Goal: Check status: Check status

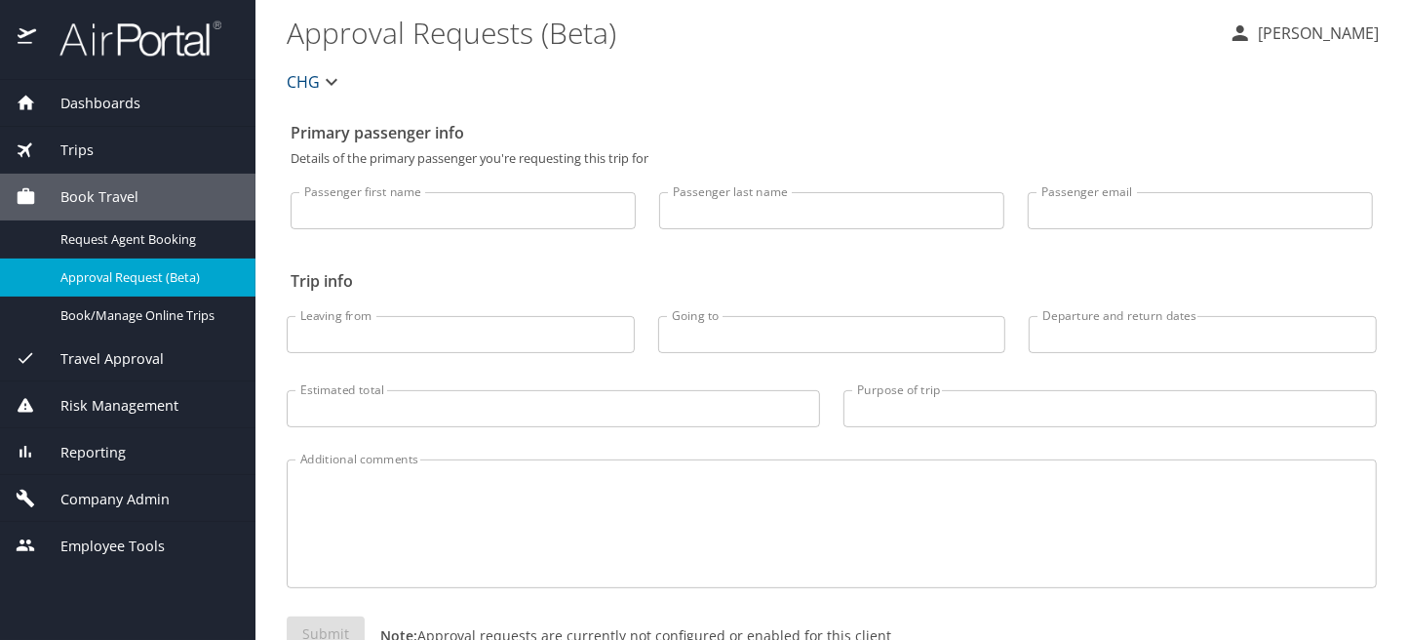
click at [111, 493] on span "Company Admin" at bounding box center [103, 499] width 134 height 21
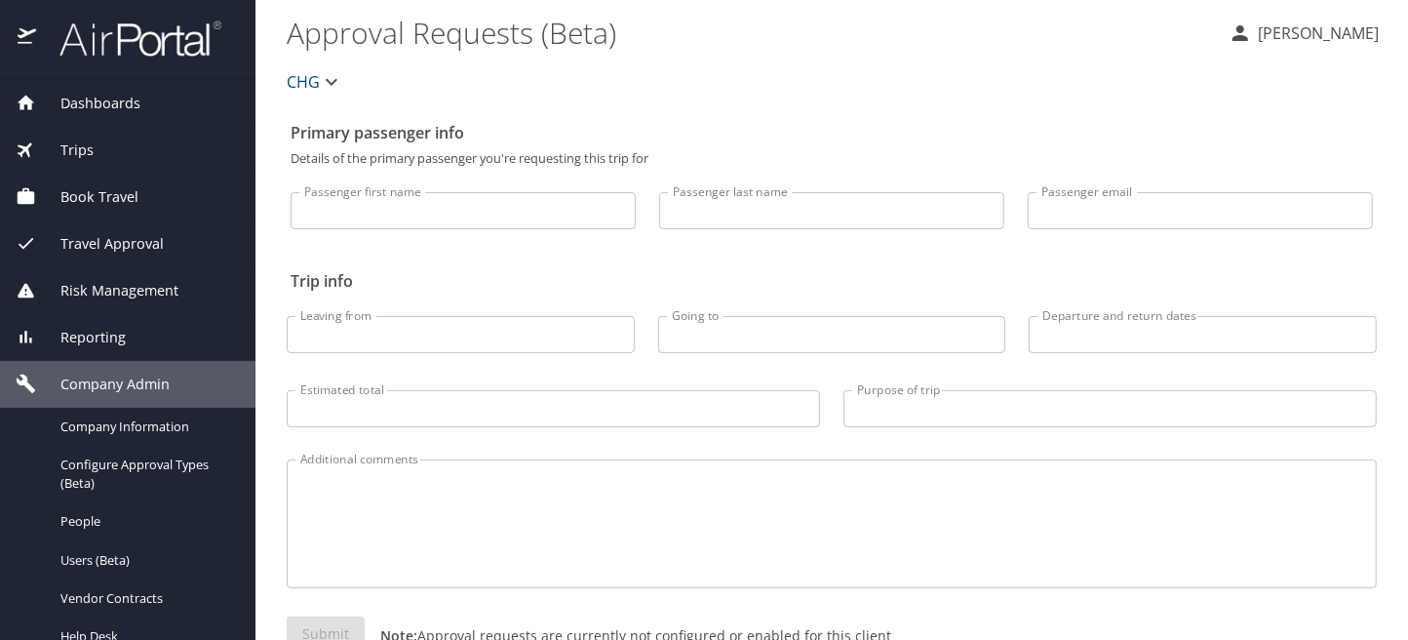
click at [84, 143] on span "Trips" at bounding box center [65, 149] width 58 height 21
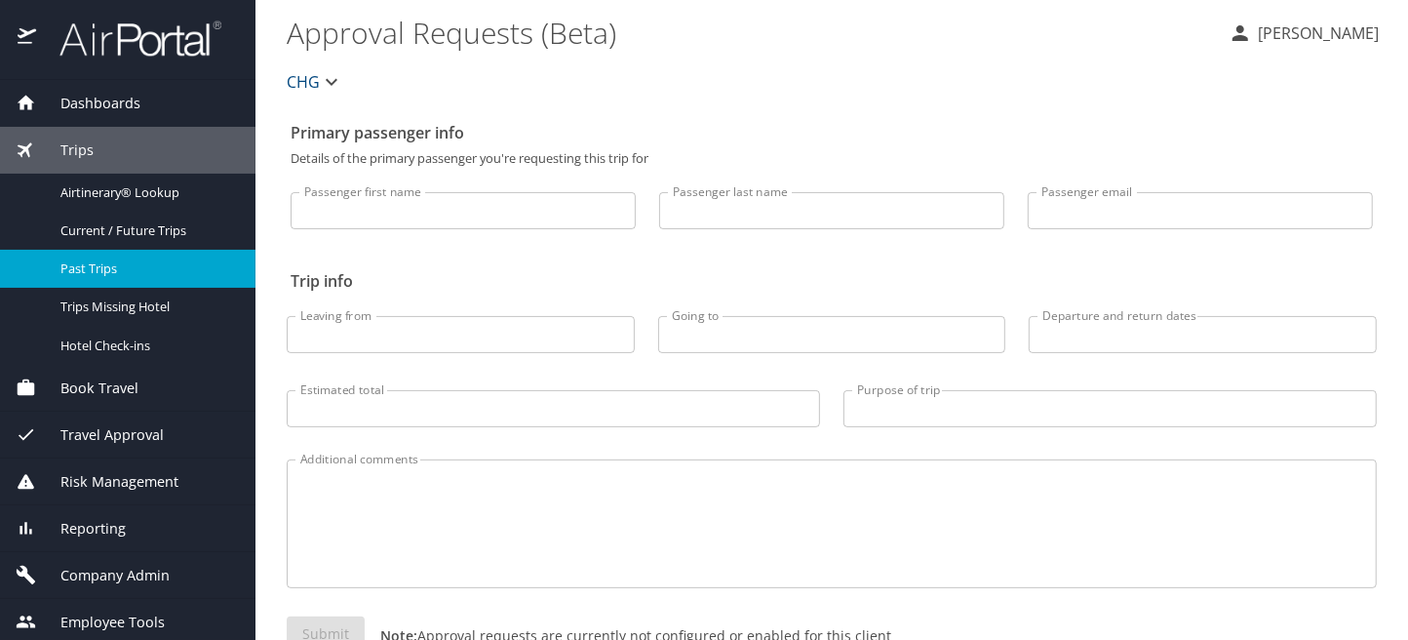
click at [108, 259] on span "Past Trips" at bounding box center [146, 268] width 172 height 19
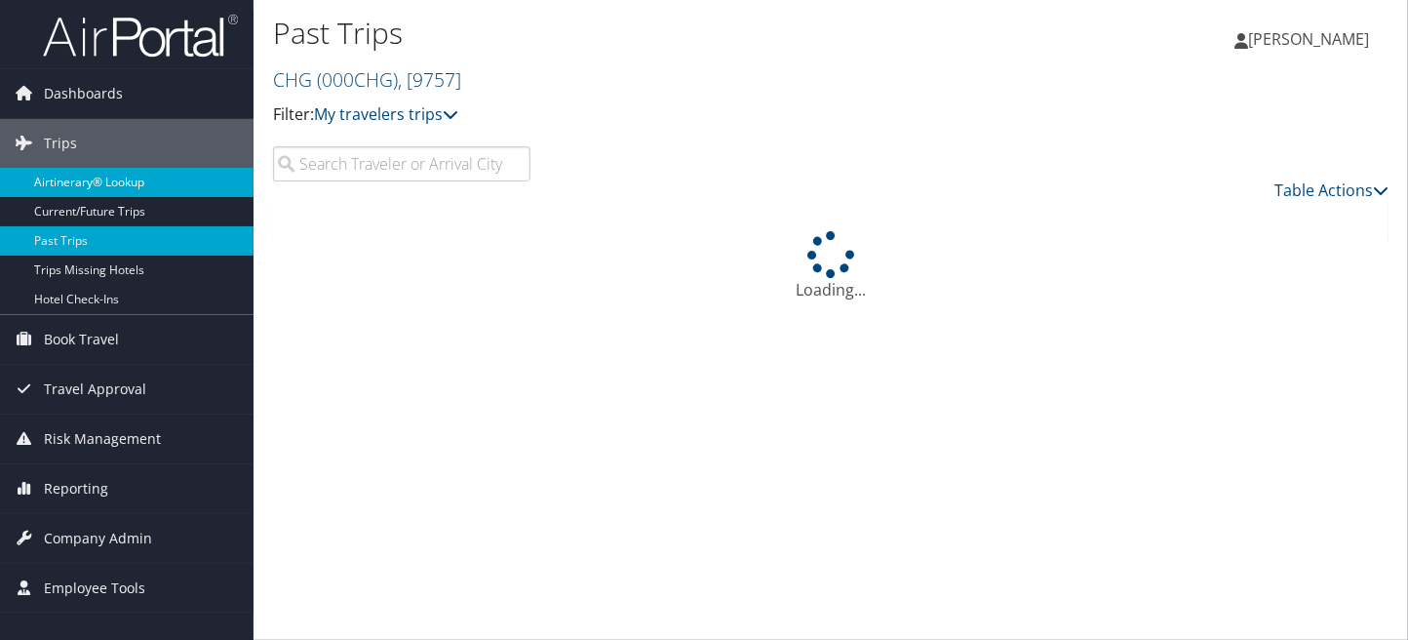
click at [111, 181] on link "Airtinerary® Lookup" at bounding box center [127, 182] width 254 height 29
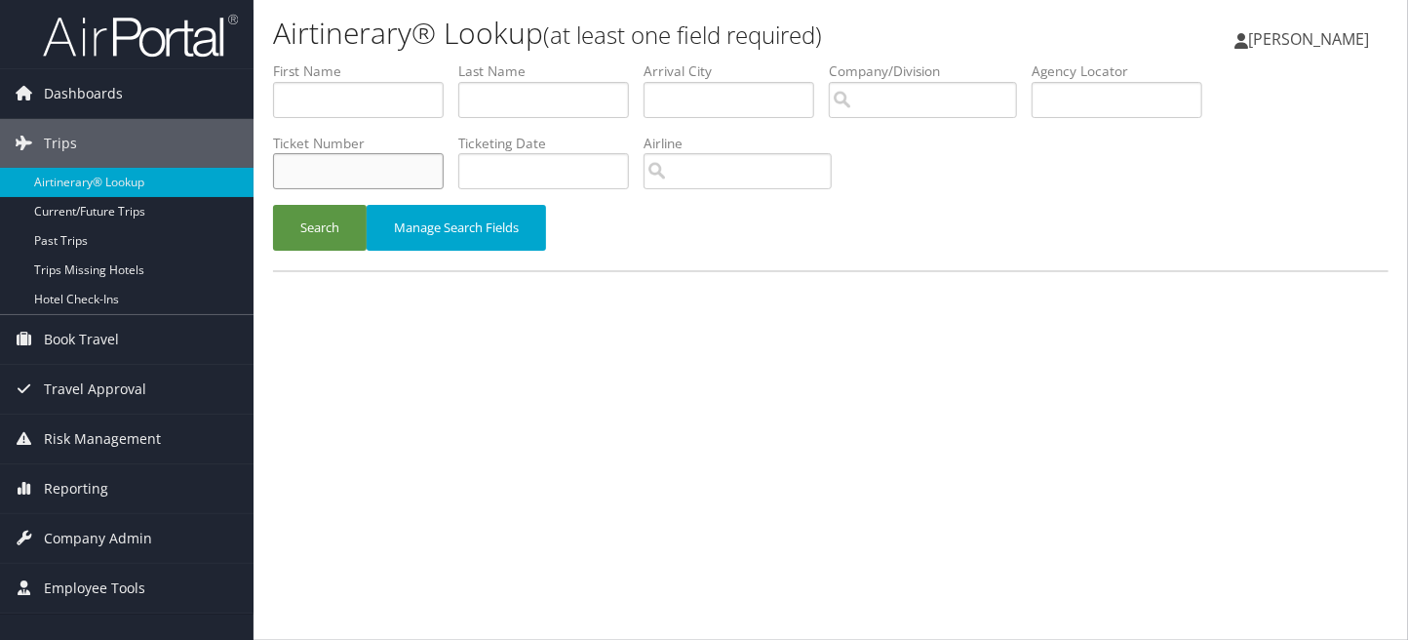
click at [390, 169] on input "text" at bounding box center [358, 171] width 171 height 36
paste input "0068999382476"
type input "0068999382476"
drag, startPoint x: 328, startPoint y: 230, endPoint x: 327, endPoint y: 213, distance: 17.6
click at [328, 218] on button "Search" at bounding box center [320, 228] width 94 height 46
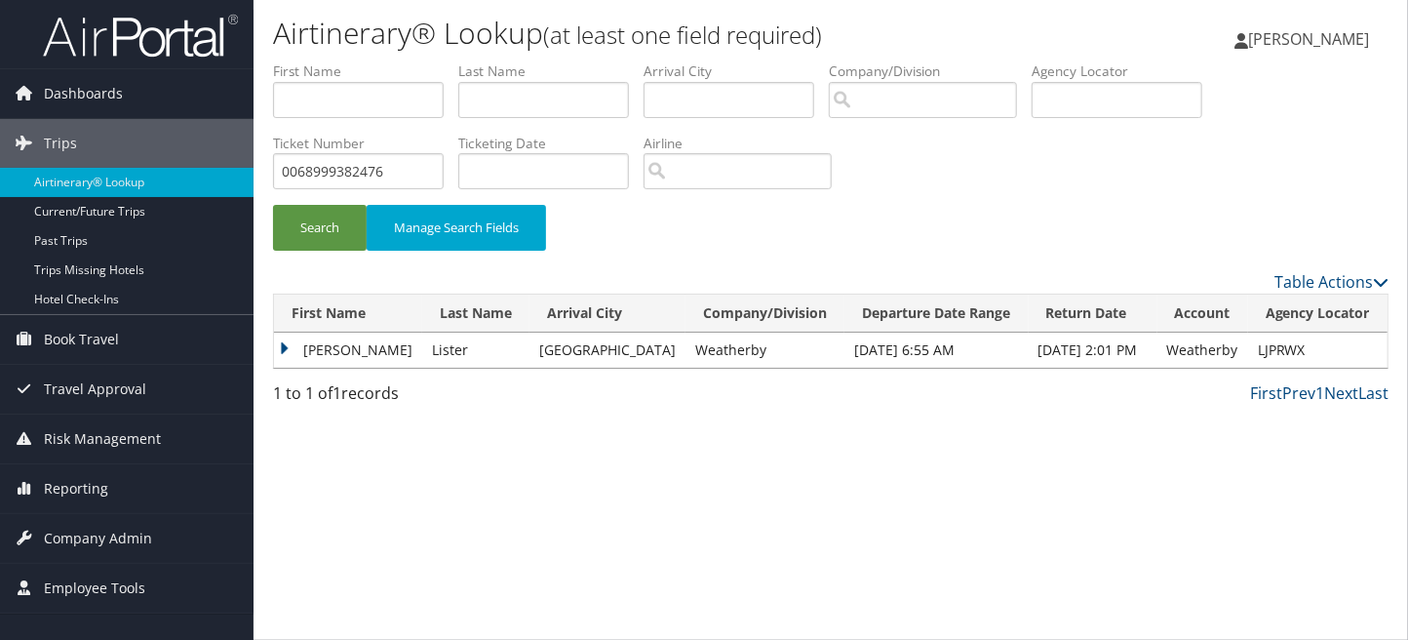
click at [284, 348] on td "[PERSON_NAME]" at bounding box center [348, 350] width 148 height 35
